Goal: Transaction & Acquisition: Purchase product/service

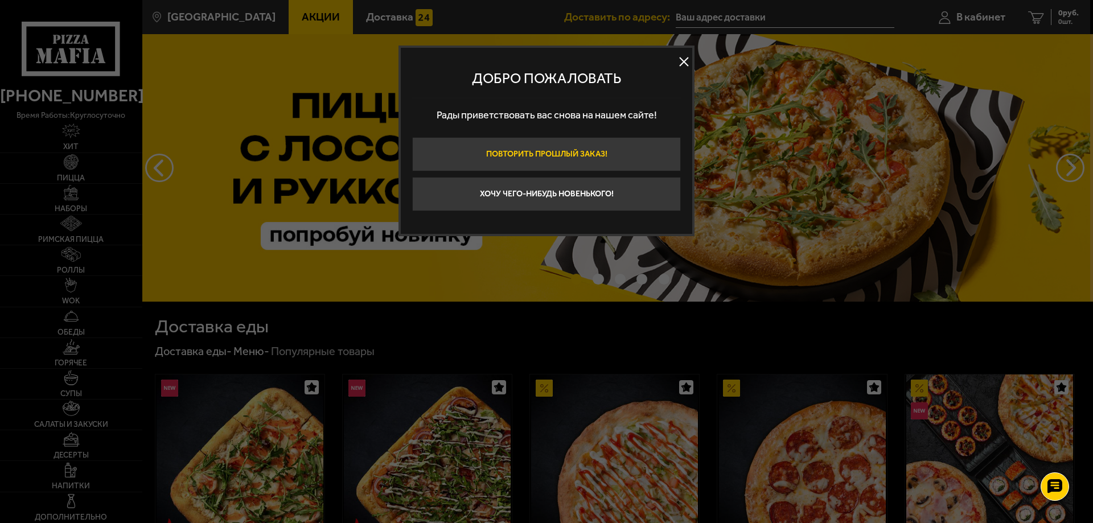
click at [631, 152] on button "Повторить прошлый заказ!" at bounding box center [546, 154] width 269 height 34
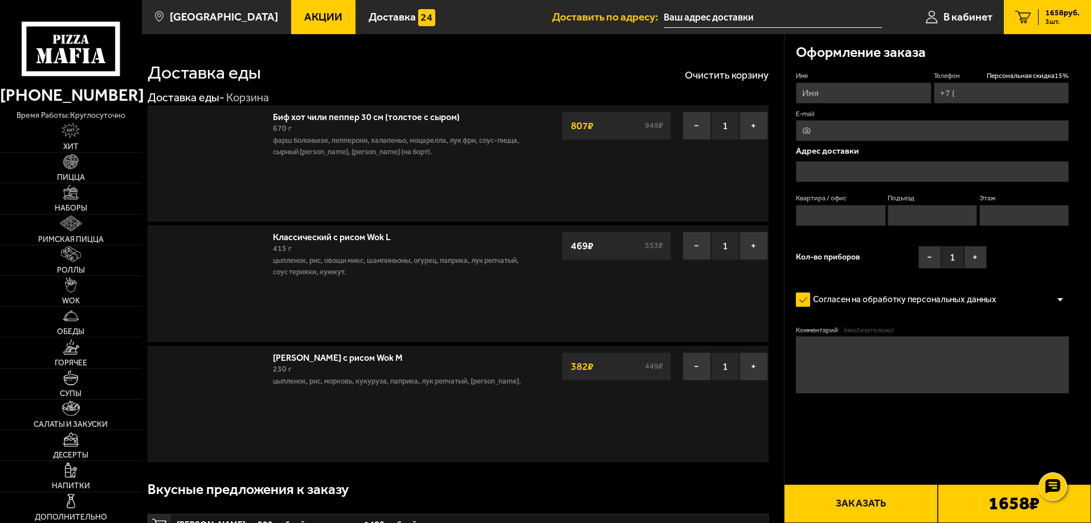
type input "[PHONE_NUMBER]"
type input "[STREET_ADDRESS]"
type input "649"
type input "2"
type input "25"
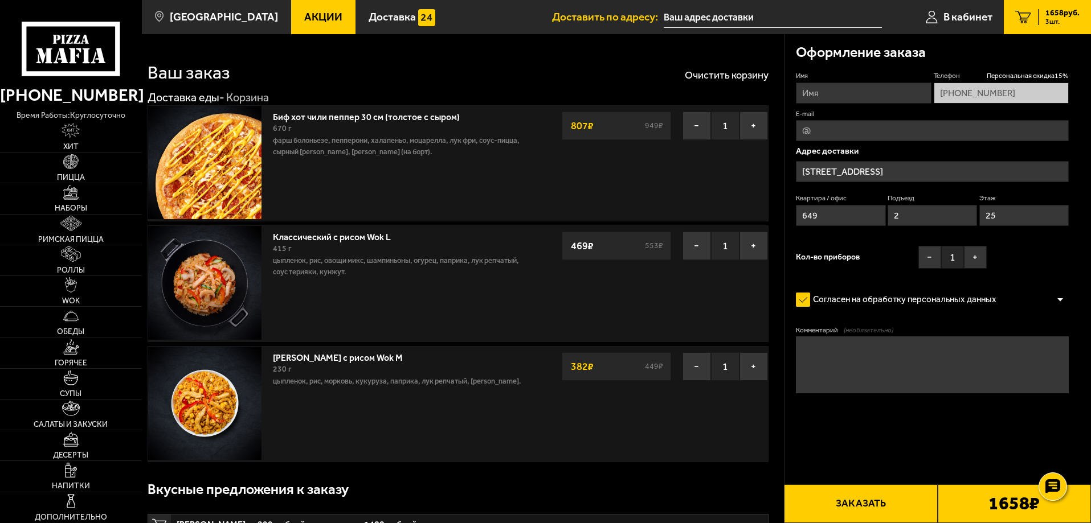
type input "[STREET_ADDRESS]"
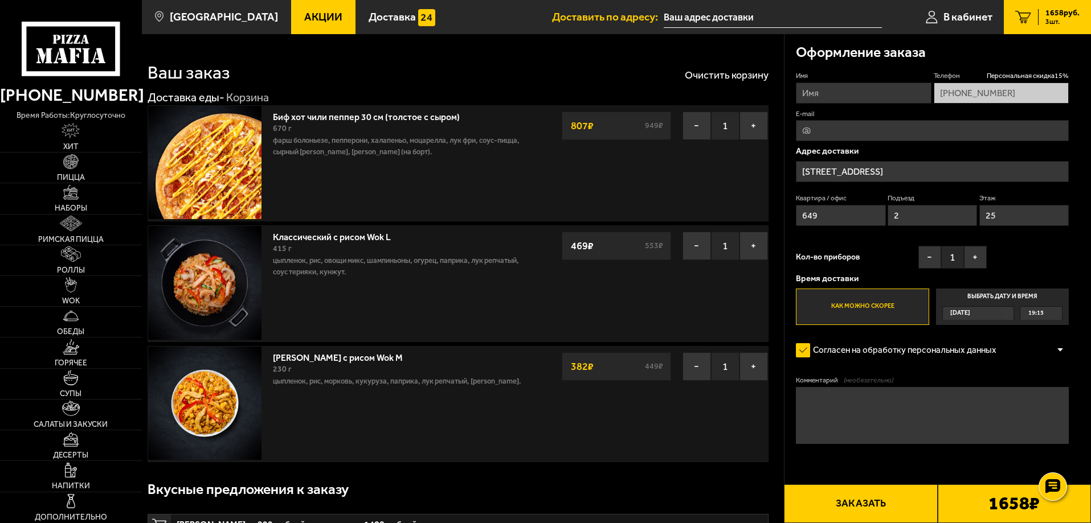
click at [835, 93] on input "Имя" at bounding box center [863, 93] width 135 height 21
type input "[PERSON_NAME]"
click at [867, 495] on button "Заказать" at bounding box center [860, 504] width 153 height 39
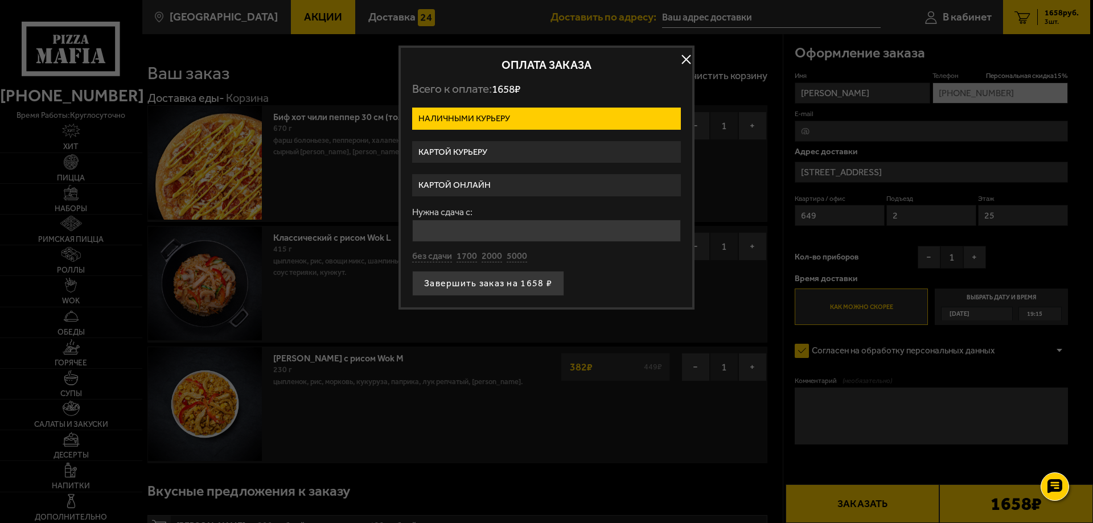
click at [487, 151] on label "Картой курьеру" at bounding box center [546, 152] width 269 height 22
click at [0, 0] on input "Картой курьеру" at bounding box center [0, 0] width 0 height 0
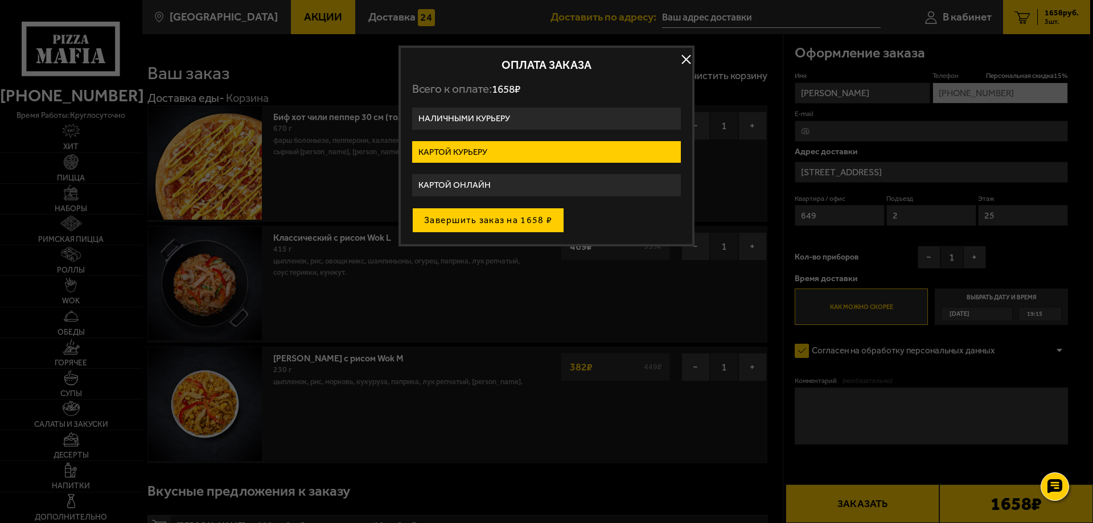
click at [498, 223] on button "Завершить заказ на 1658 ₽" at bounding box center [488, 220] width 152 height 25
